Goal: Task Accomplishment & Management: Manage account settings

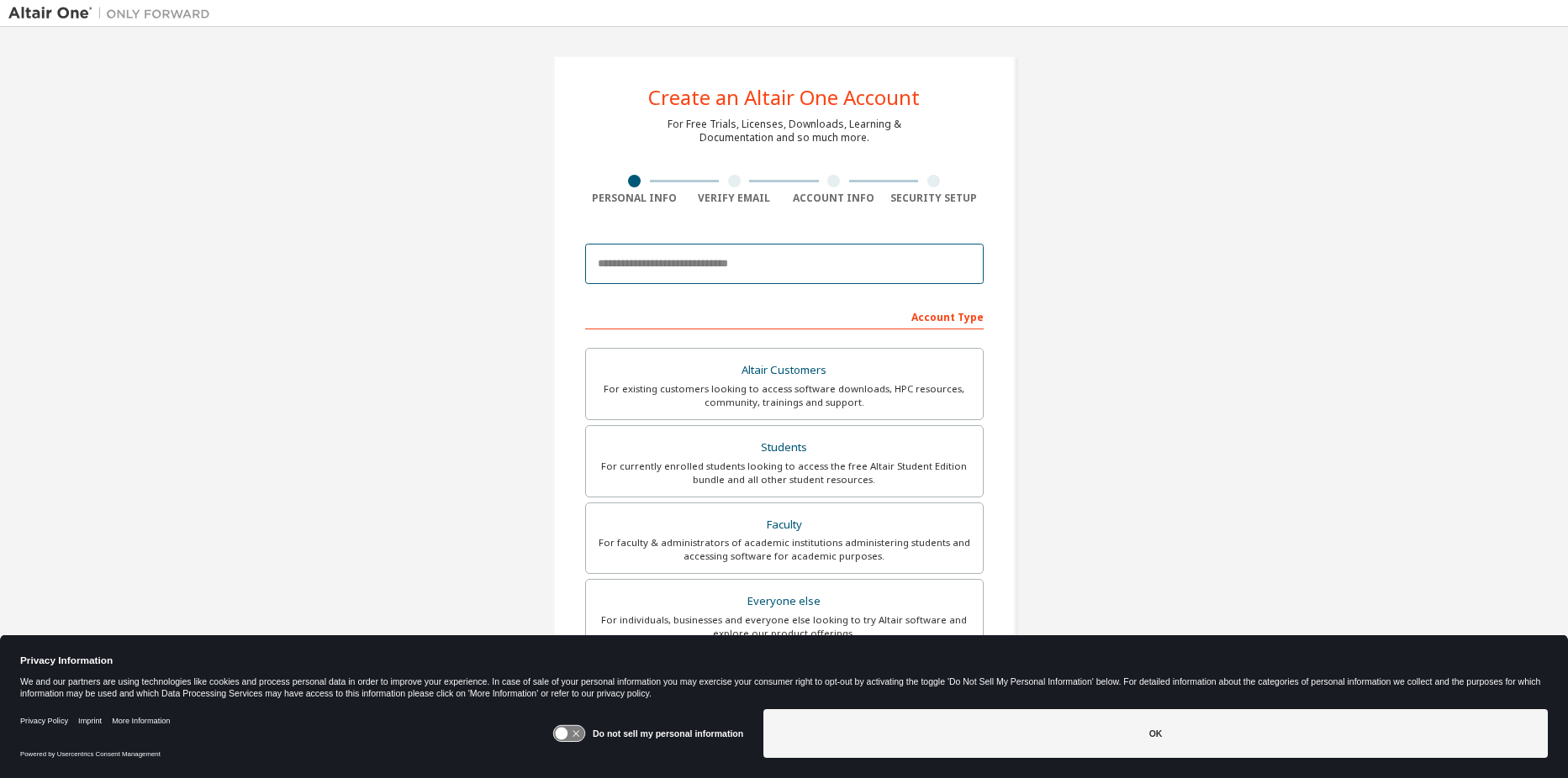
click at [682, 262] on input "email" at bounding box center [785, 264] width 399 height 40
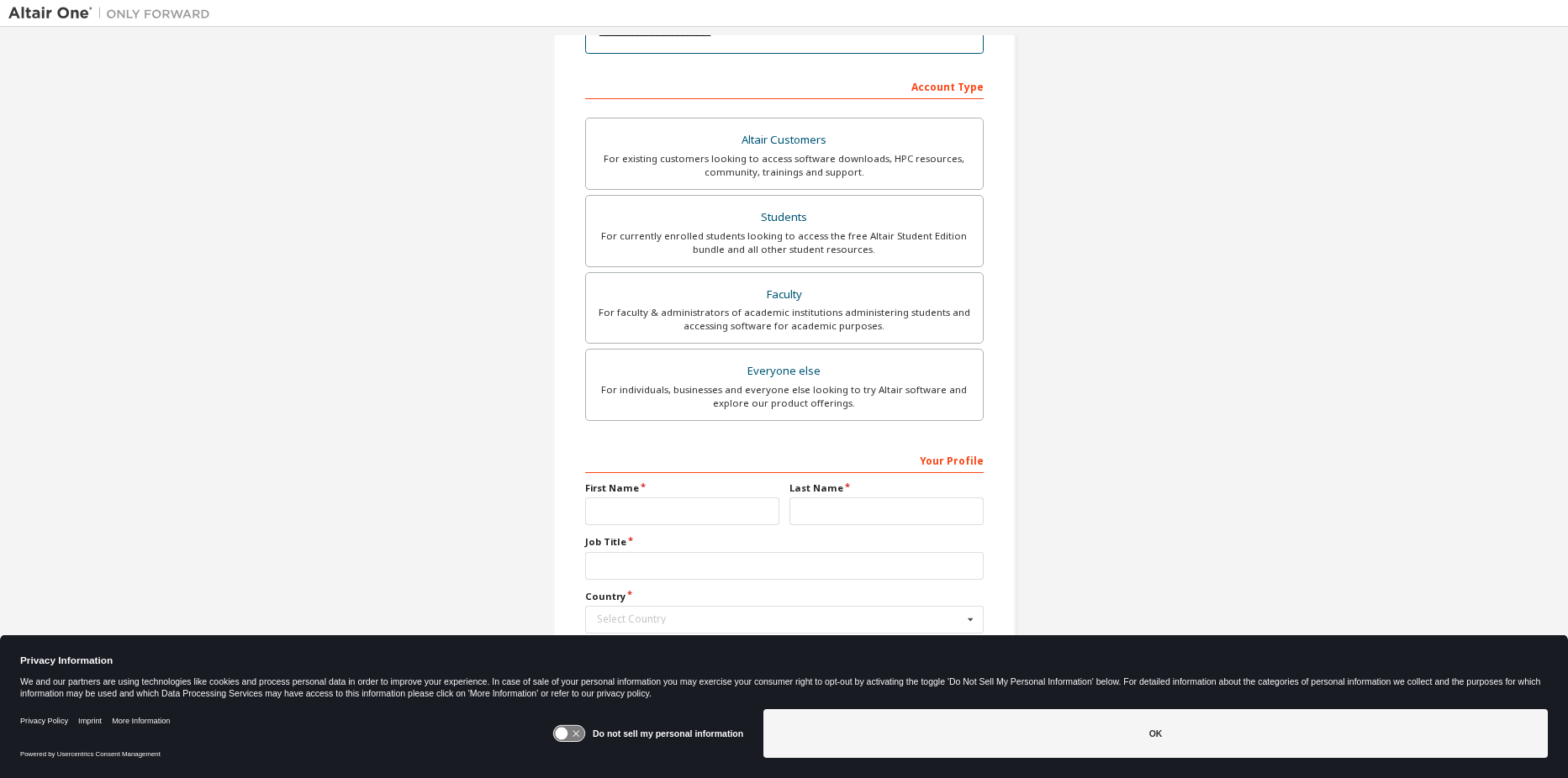
scroll to position [311, 0]
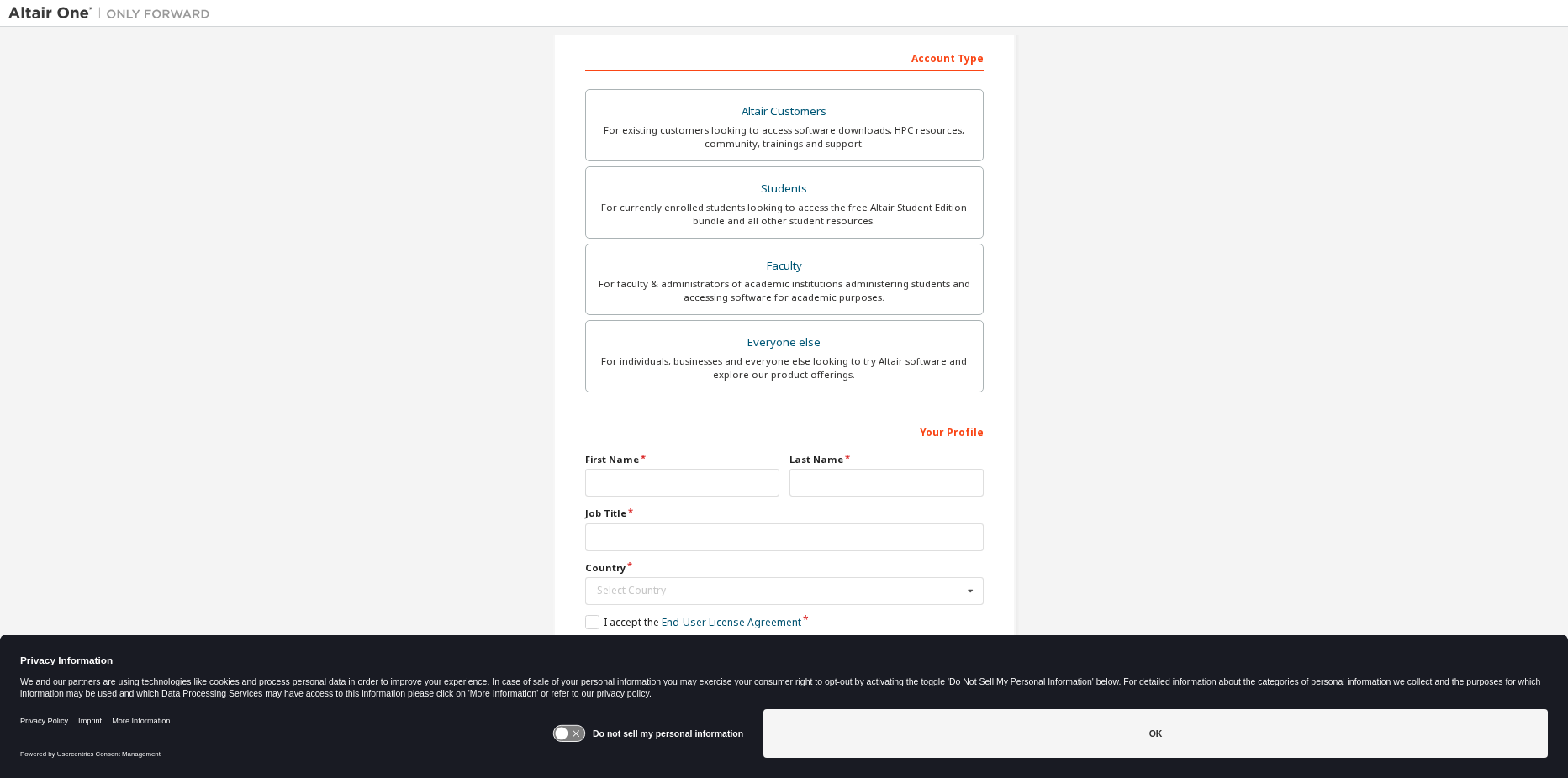
type input "**********"
click at [637, 486] on input "text" at bounding box center [682, 482] width 194 height 28
type input "*******"
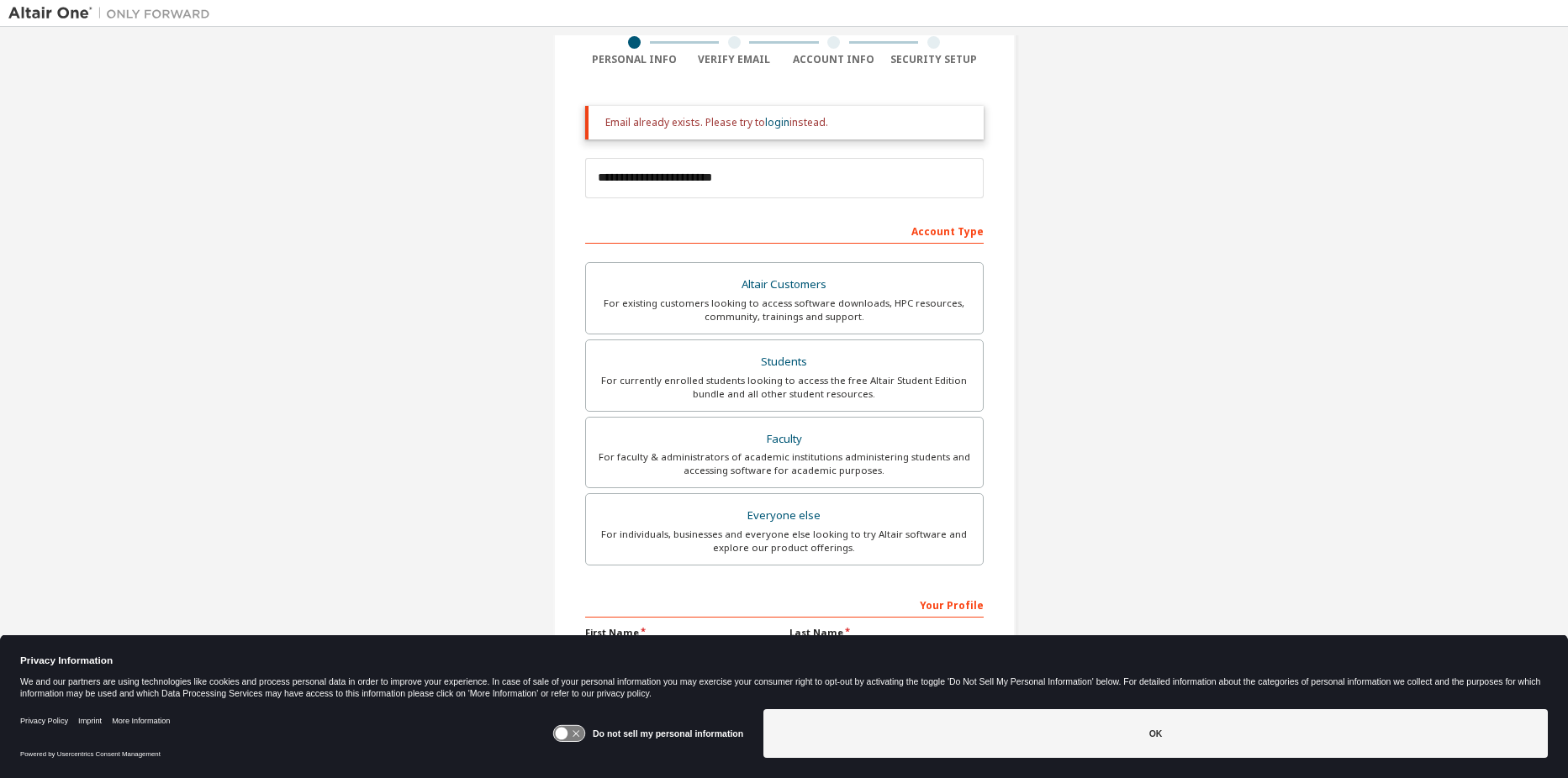
scroll to position [168, 0]
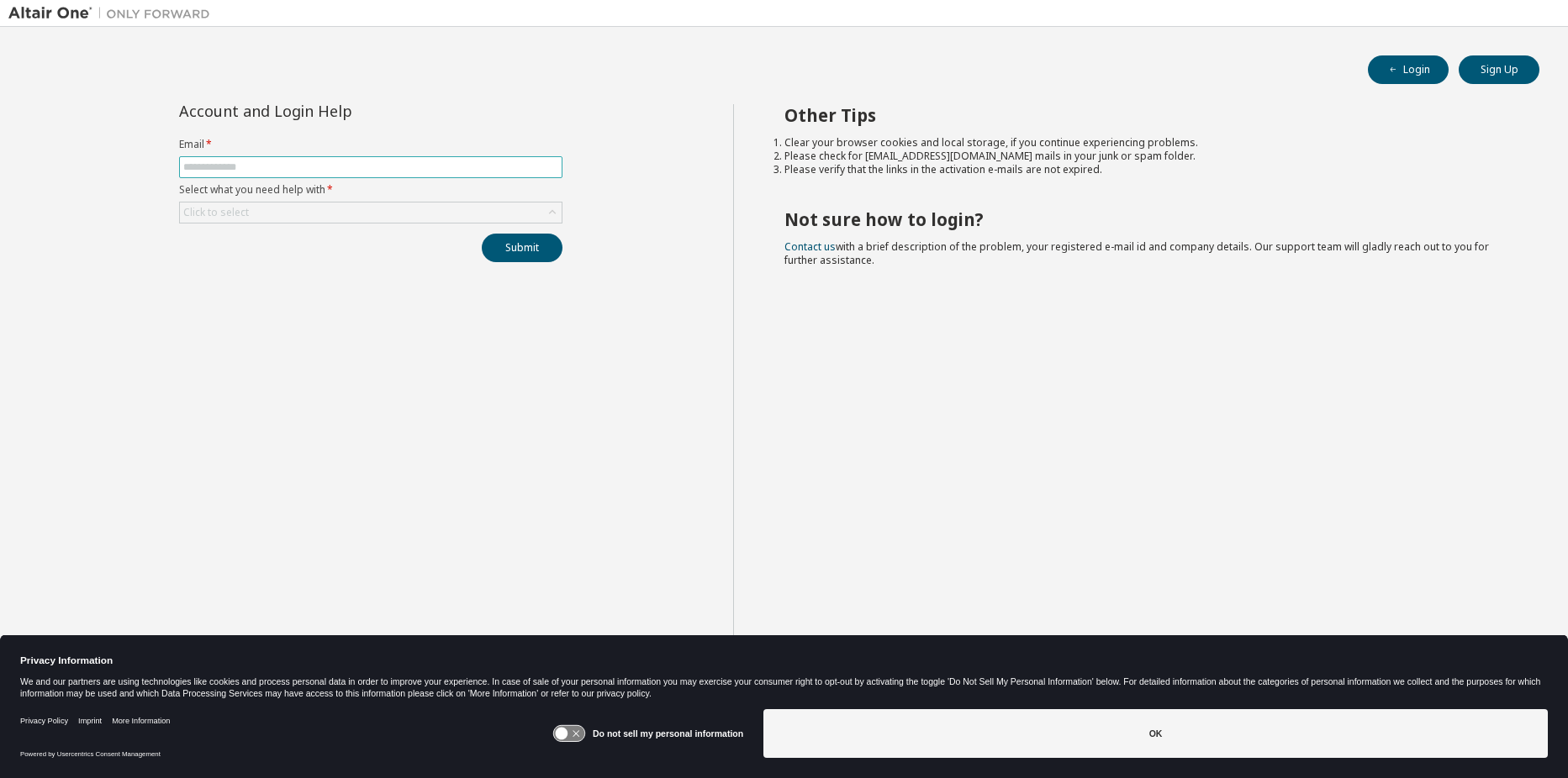
click at [489, 174] on span at bounding box center [370, 167] width 383 height 22
click at [487, 171] on input "text" at bounding box center [370, 167] width 375 height 14
type input "**********"
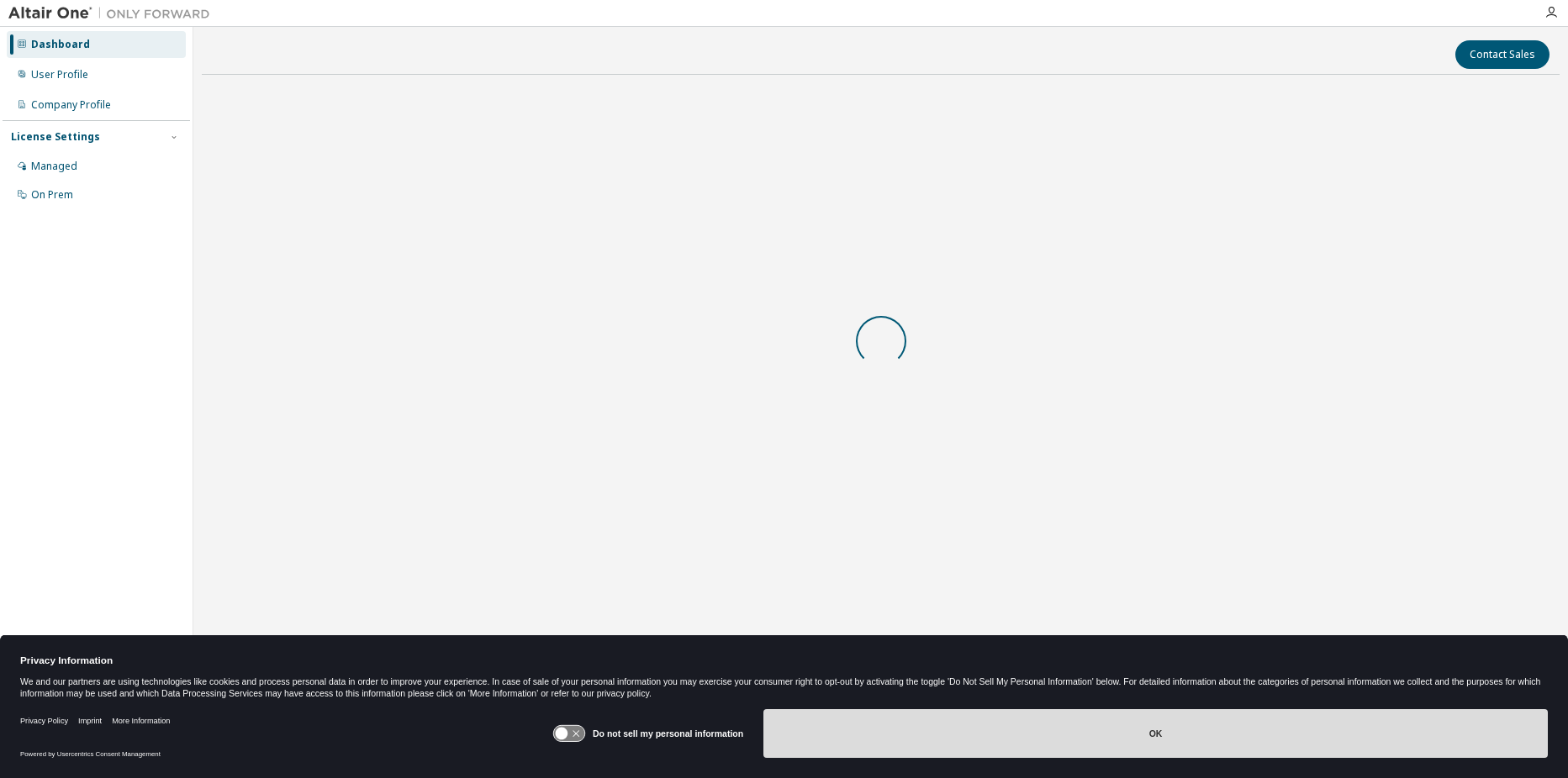
click at [1120, 734] on button "OK" at bounding box center [1154, 733] width 784 height 49
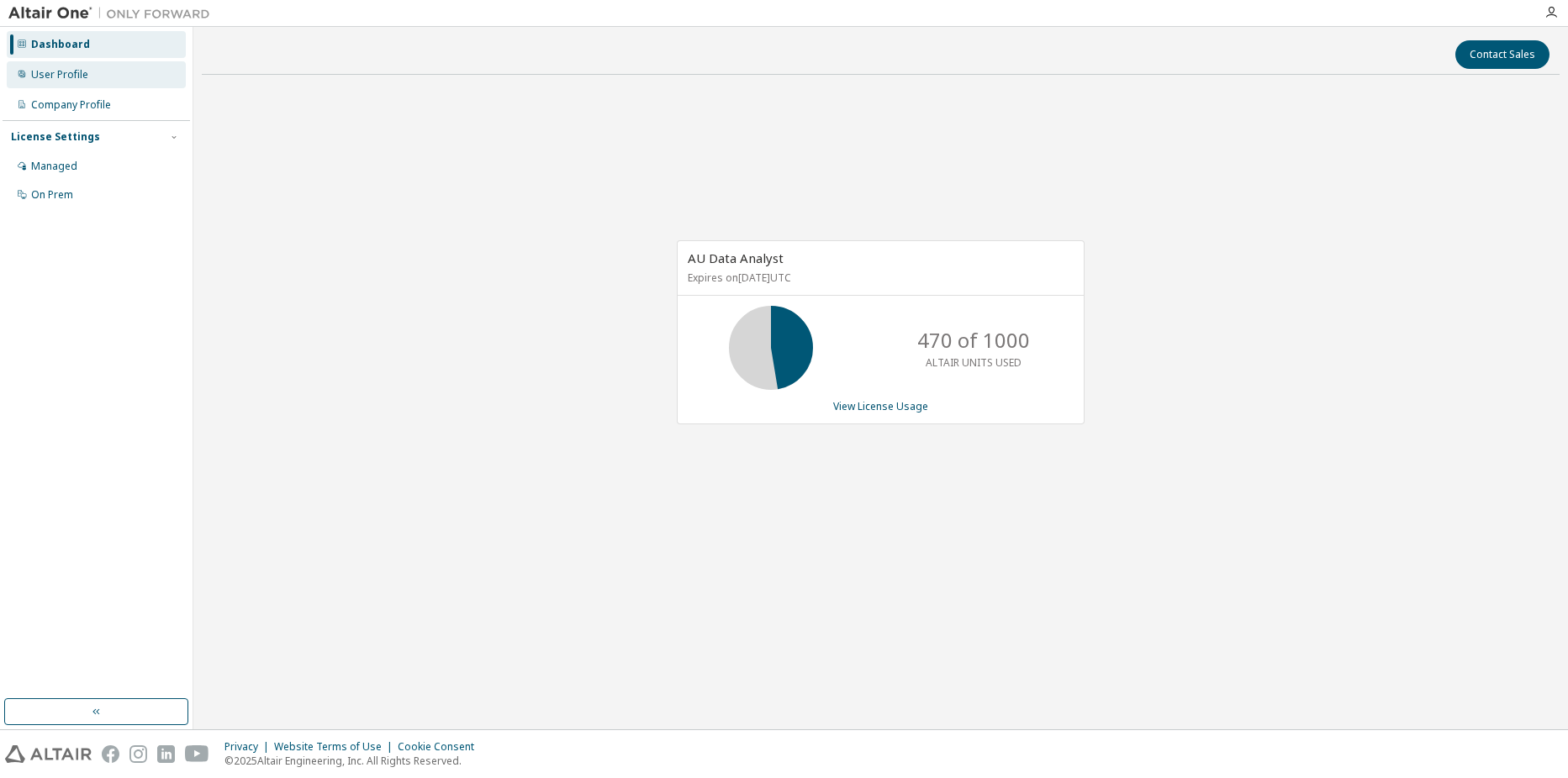
click at [158, 76] on div "User Profile" at bounding box center [96, 74] width 179 height 27
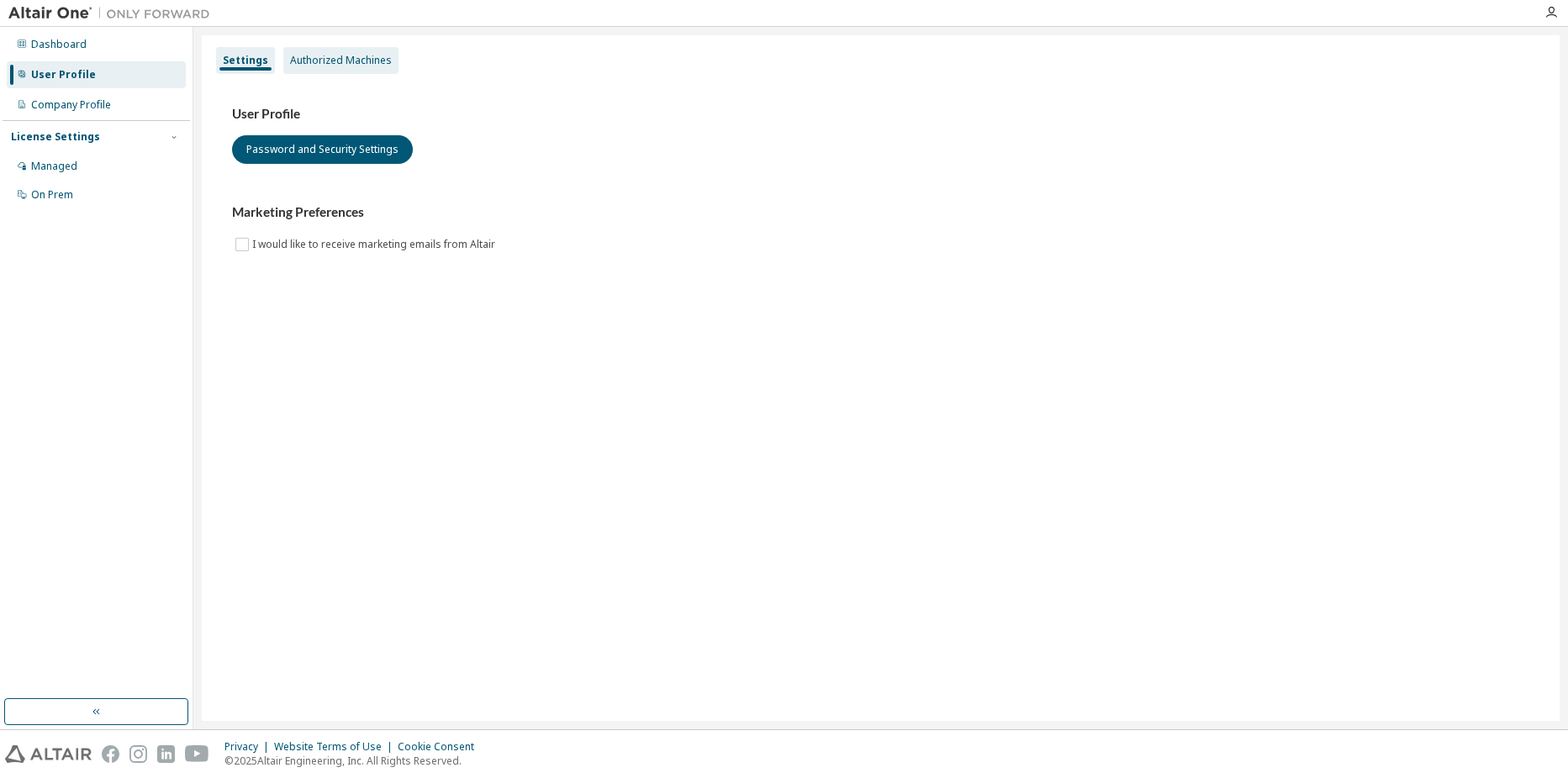
click at [370, 58] on div "Authorized Machines" at bounding box center [341, 61] width 102 height 14
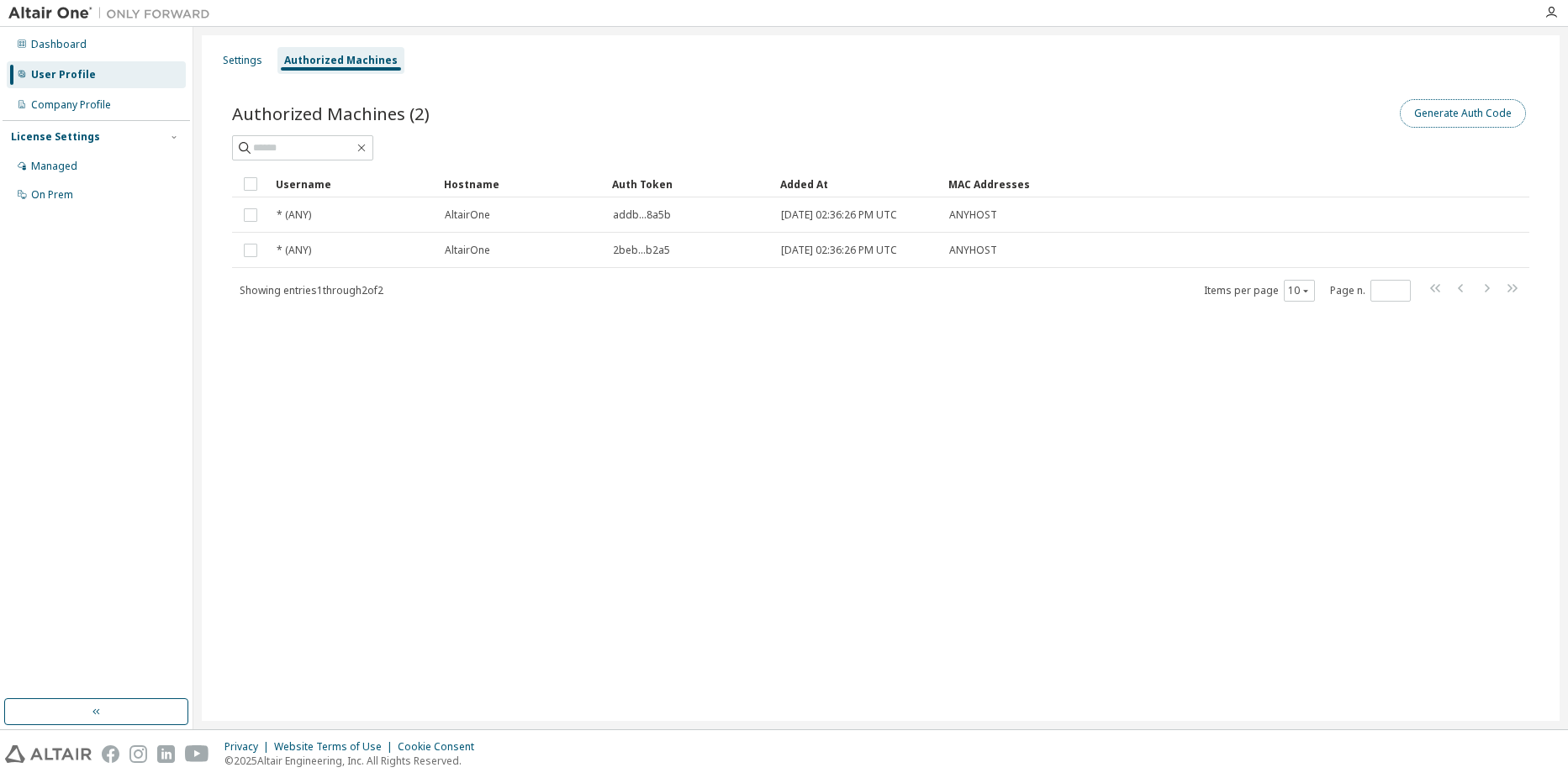
click at [1474, 118] on button "Generate Auth Code" at bounding box center [1462, 113] width 126 height 28
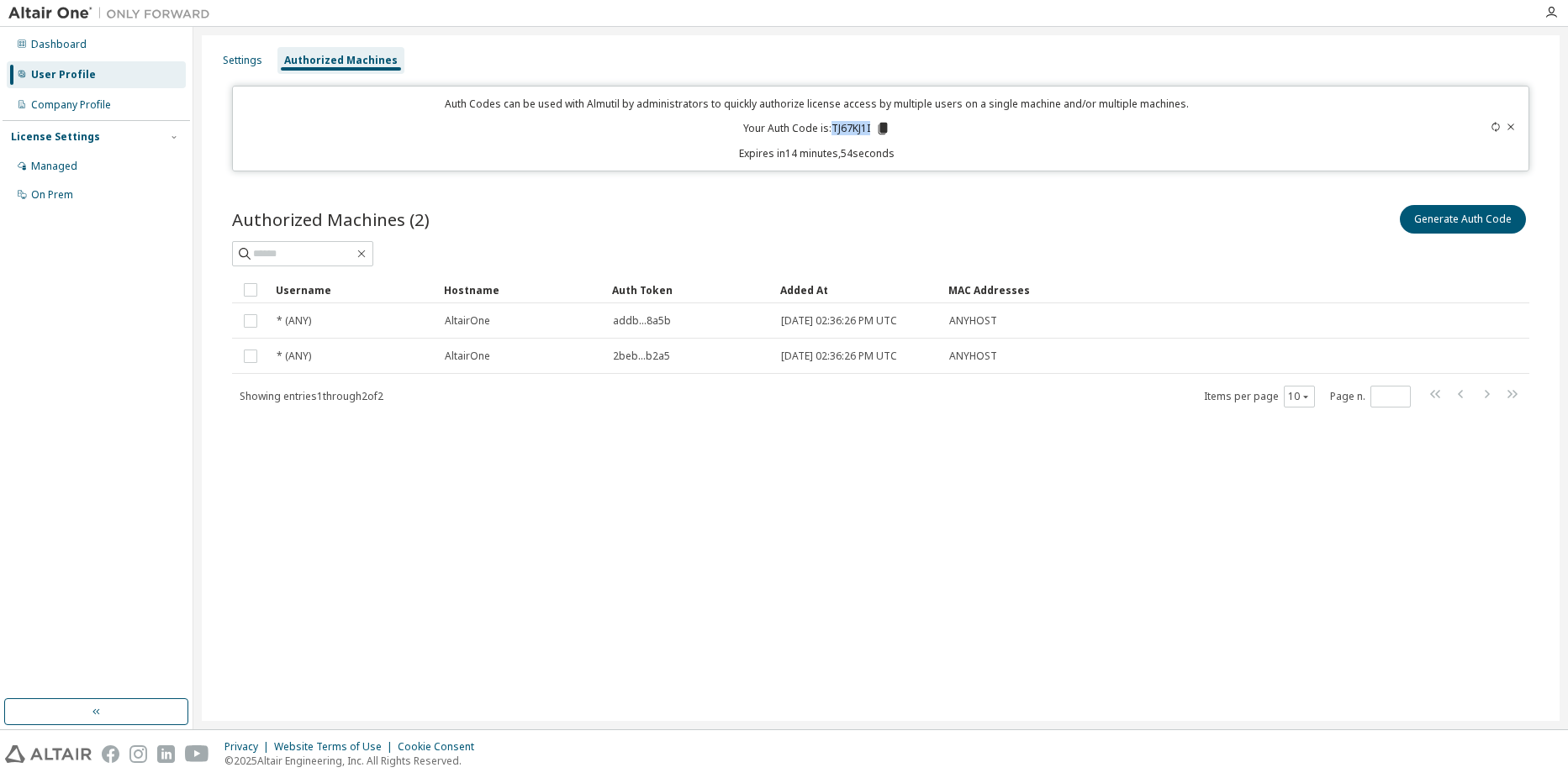
drag, startPoint x: 833, startPoint y: 125, endPoint x: 870, endPoint y: 126, distance: 37.0
click at [870, 126] on p "Your Auth Code is: TJ67KJ1I" at bounding box center [816, 129] width 147 height 15
drag, startPoint x: 870, startPoint y: 126, endPoint x: 881, endPoint y: 128, distance: 11.2
click at [881, 128] on icon at bounding box center [883, 129] width 9 height 12
drag, startPoint x: 884, startPoint y: 126, endPoint x: 857, endPoint y: 142, distance: 31.4
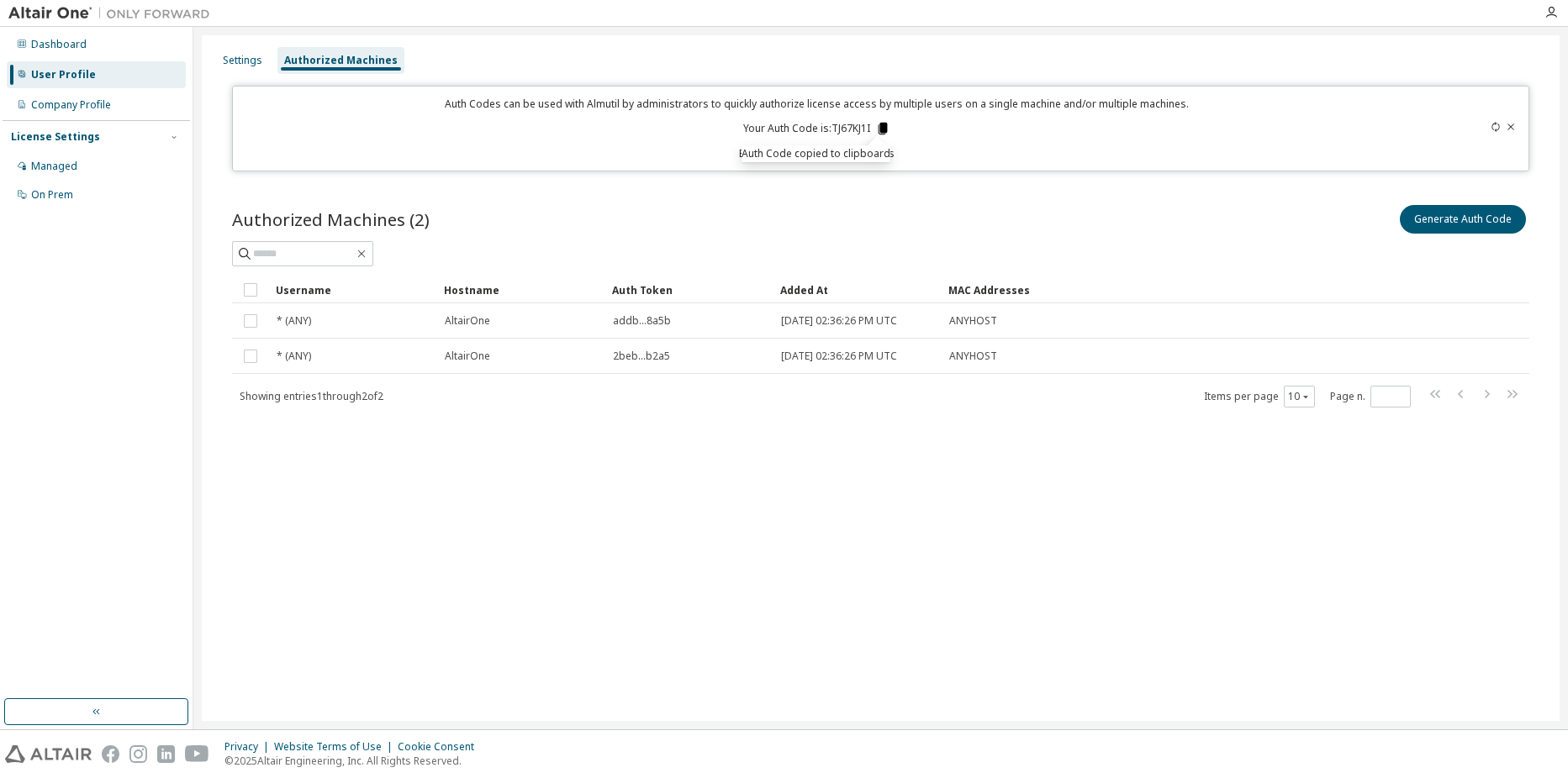
click at [883, 126] on icon at bounding box center [883, 129] width 9 height 12
click at [1314, 251] on div at bounding box center [880, 253] width 1297 height 25
click at [358, 52] on div "Authorized Machines" at bounding box center [341, 60] width 127 height 27
click at [93, 94] on div "Company Profile" at bounding box center [96, 105] width 179 height 27
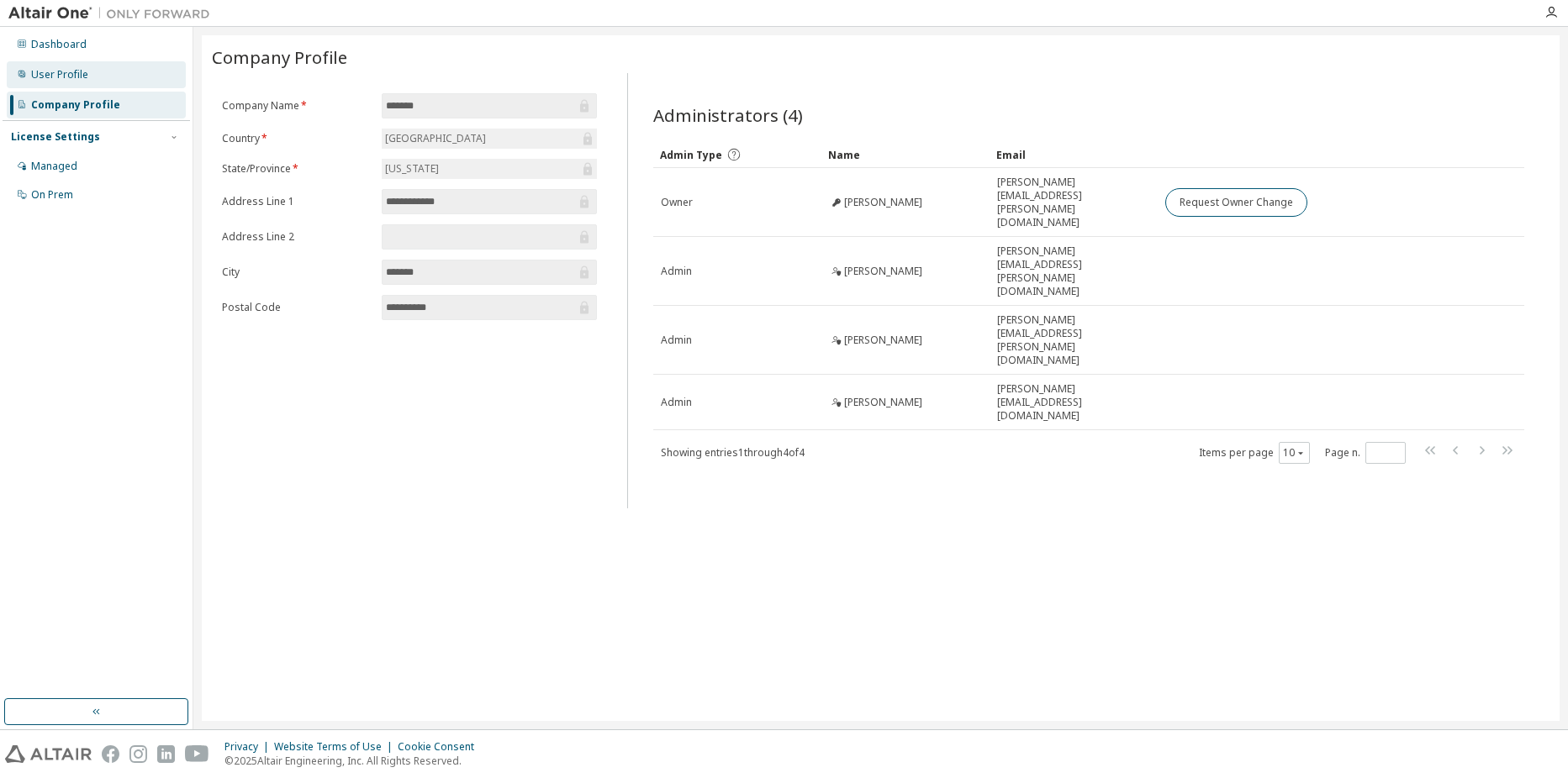
click at [85, 75] on div "User Profile" at bounding box center [60, 74] width 57 height 14
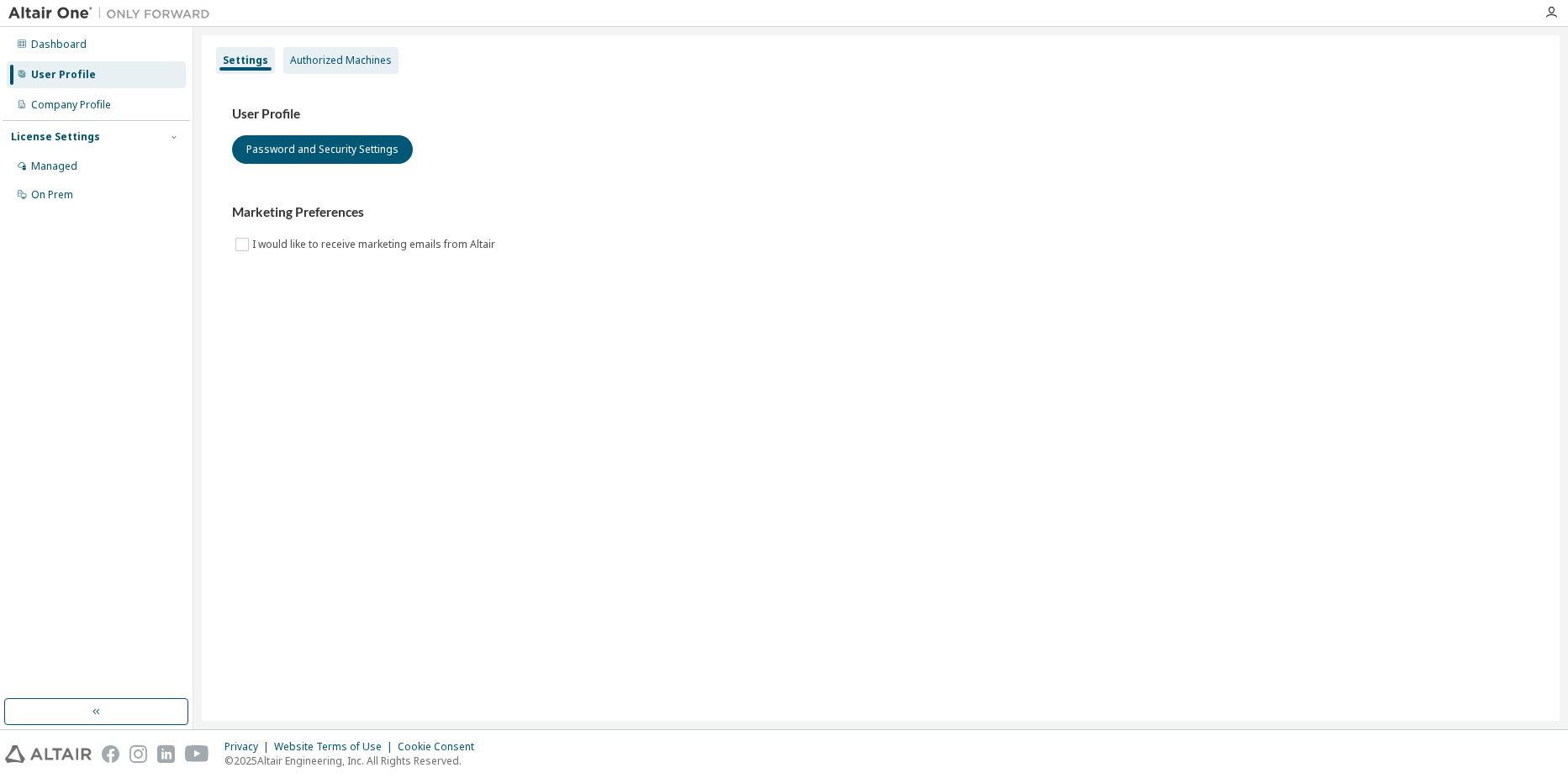
click at [338, 57] on div "Authorized Machines" at bounding box center [341, 61] width 102 height 14
